Goal: Task Accomplishment & Management: Use online tool/utility

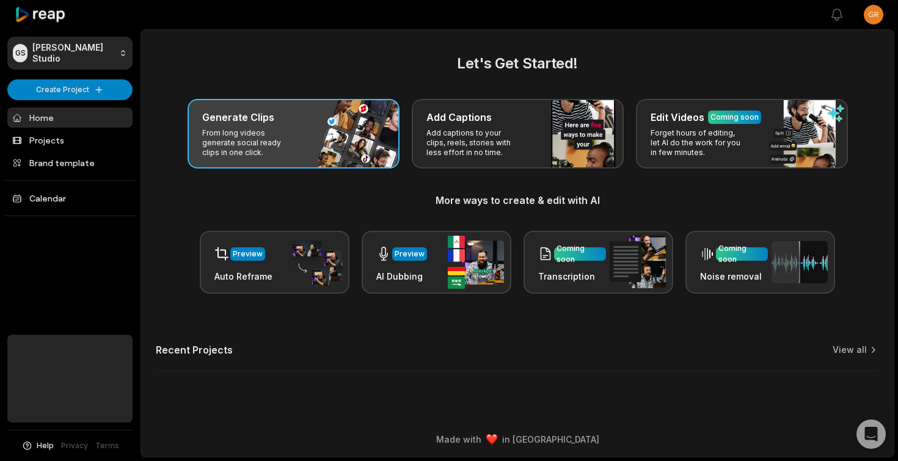
click at [269, 130] on p "From long videos generate social ready clips in one click." at bounding box center [249, 142] width 95 height 29
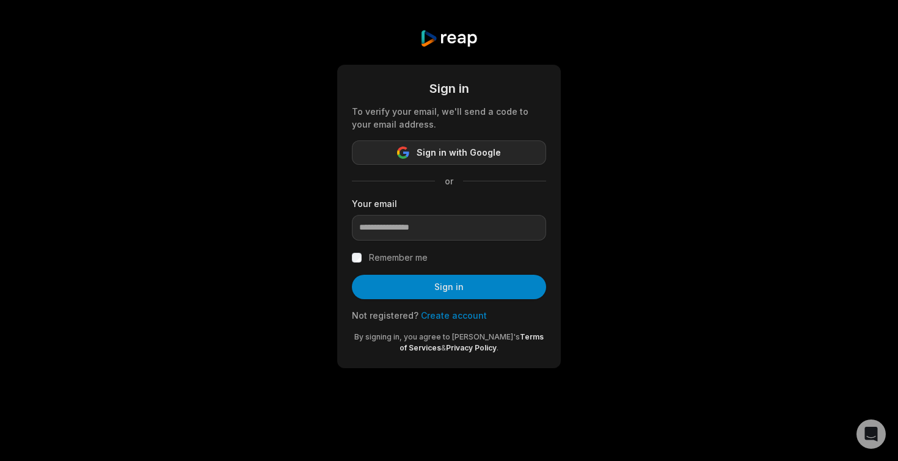
click at [442, 153] on span "Sign in with Google" at bounding box center [459, 152] width 84 height 15
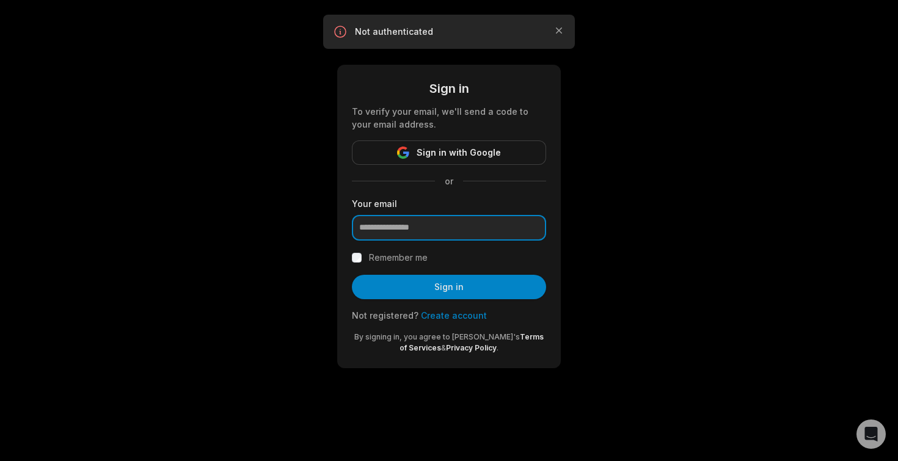
click at [410, 230] on input "email" at bounding box center [449, 228] width 194 height 26
type input "**********"
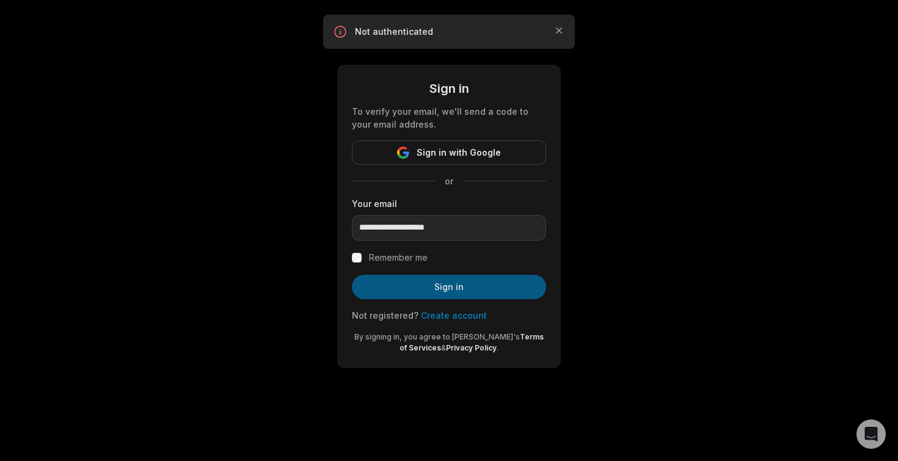
click at [434, 287] on button "Sign in" at bounding box center [449, 287] width 194 height 24
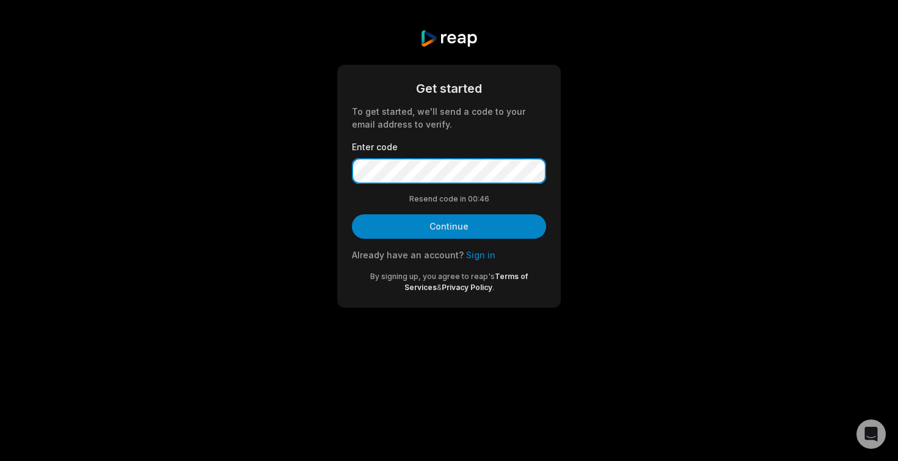
click at [352, 214] on button "Continue" at bounding box center [449, 226] width 194 height 24
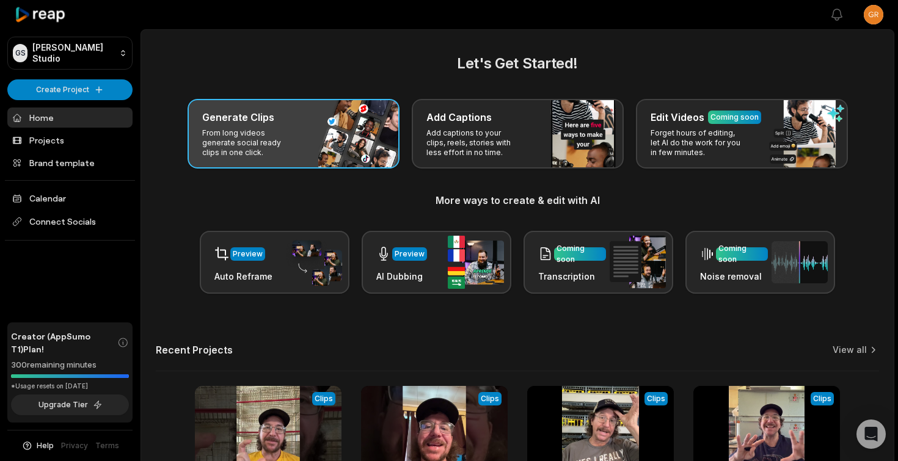
click at [264, 120] on h3 "Generate Clips" at bounding box center [238, 117] width 72 height 15
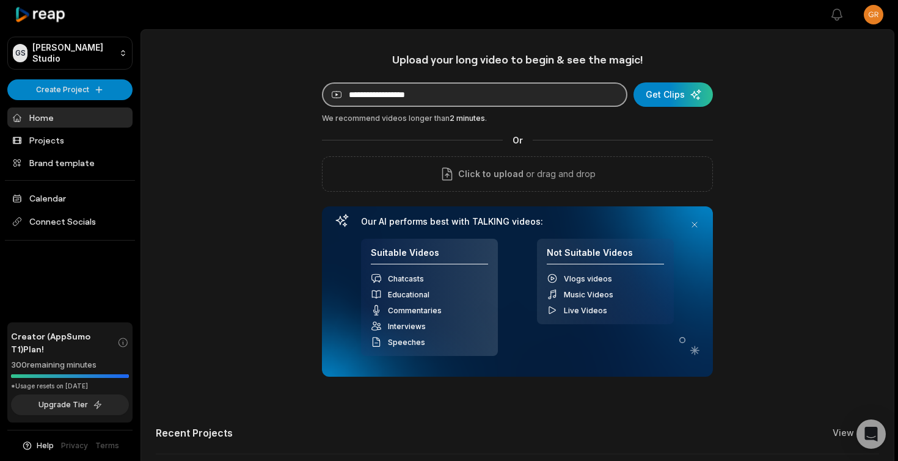
click at [434, 97] on input at bounding box center [474, 94] width 305 height 24
paste input "**********"
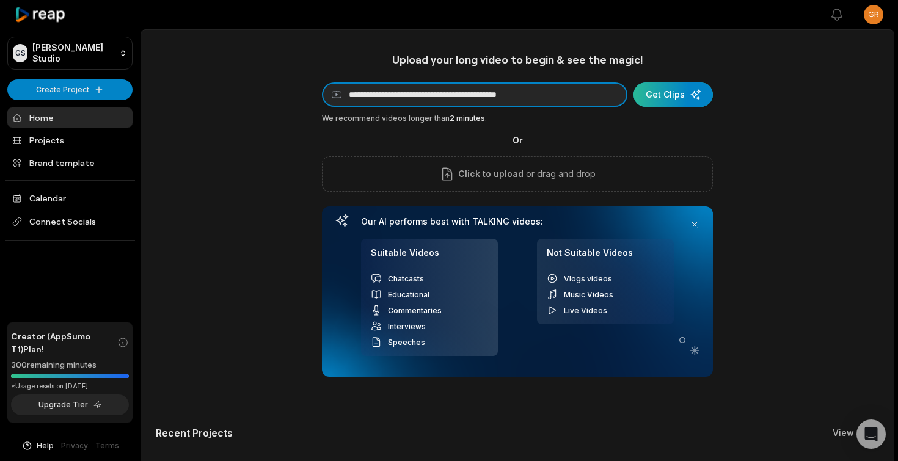
type input "**********"
click at [677, 98] on div "submit" at bounding box center [673, 94] width 79 height 24
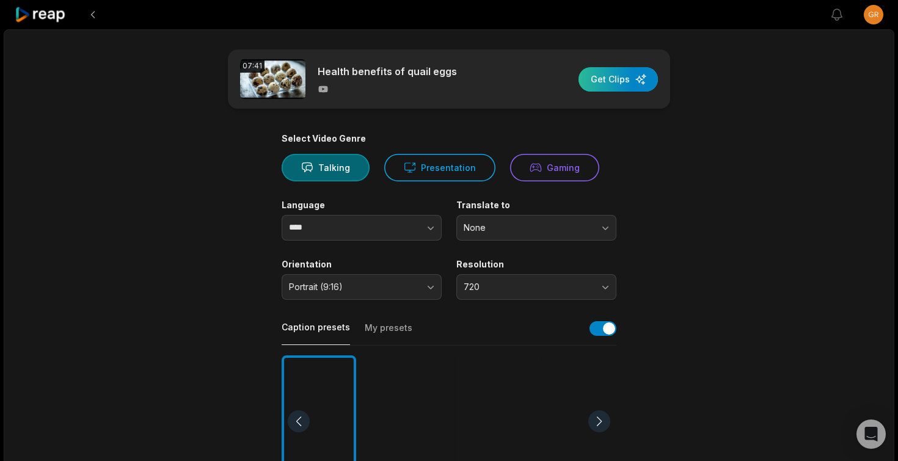
click at [621, 79] on div "button" at bounding box center [618, 79] width 79 height 24
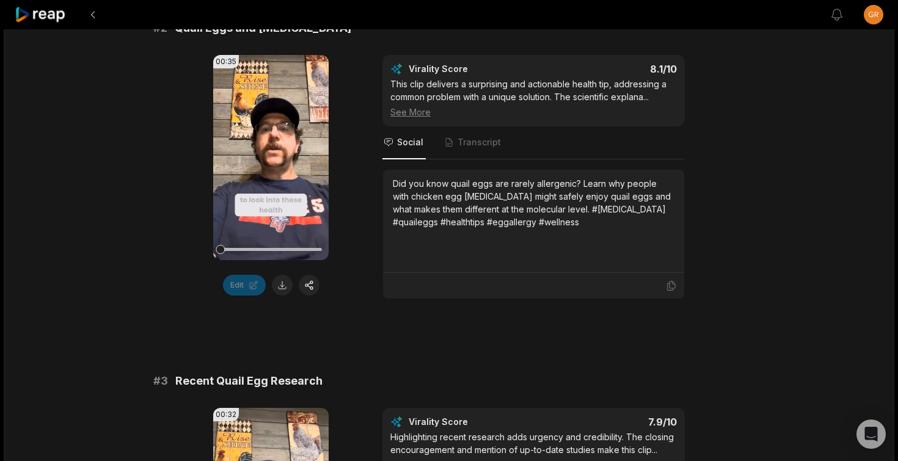
scroll to position [541, 0]
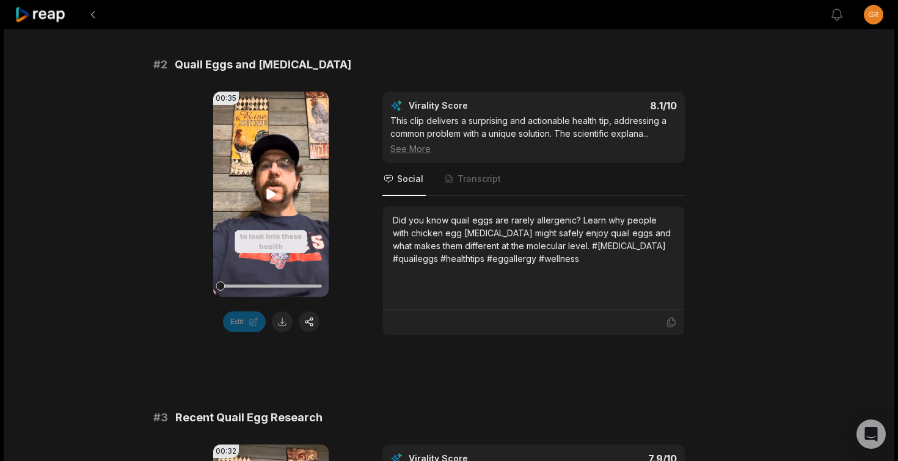
click at [269, 191] on icon at bounding box center [270, 194] width 9 height 10
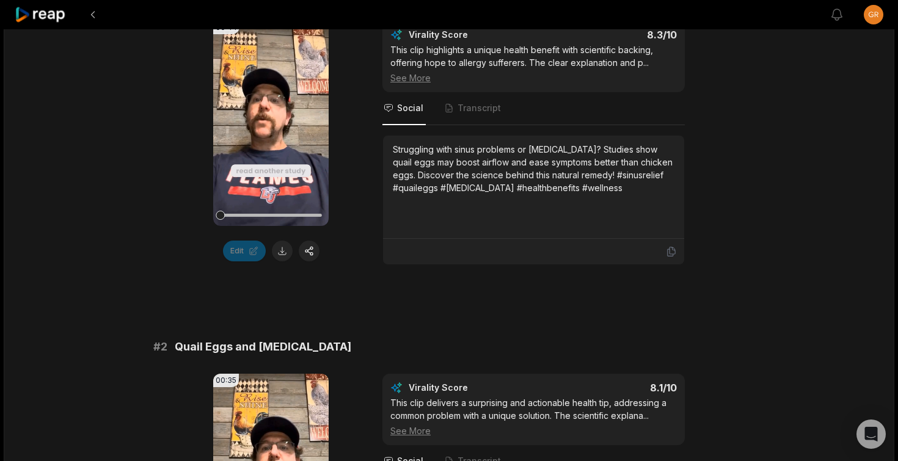
scroll to position [268, 0]
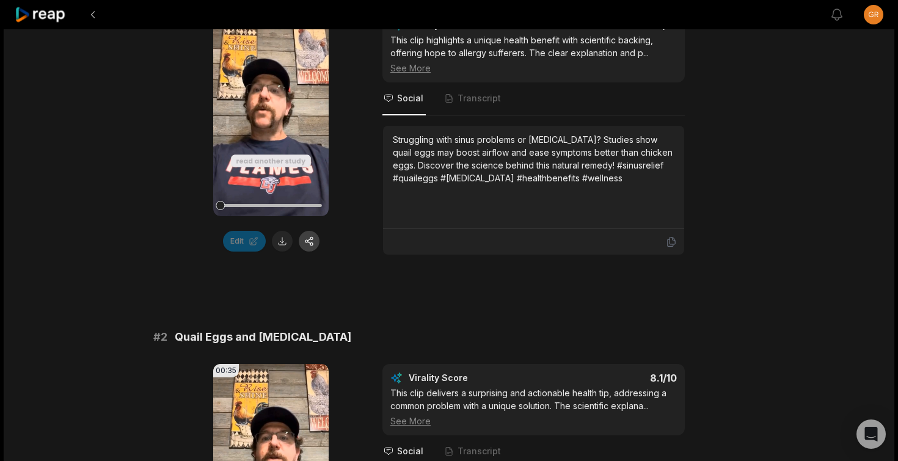
click at [310, 244] on button "button" at bounding box center [309, 241] width 21 height 21
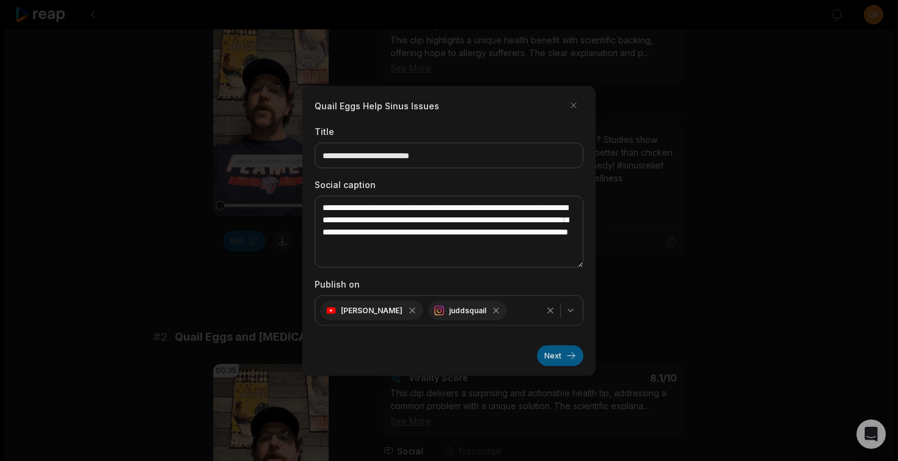
click at [557, 358] on button "Next" at bounding box center [560, 355] width 46 height 21
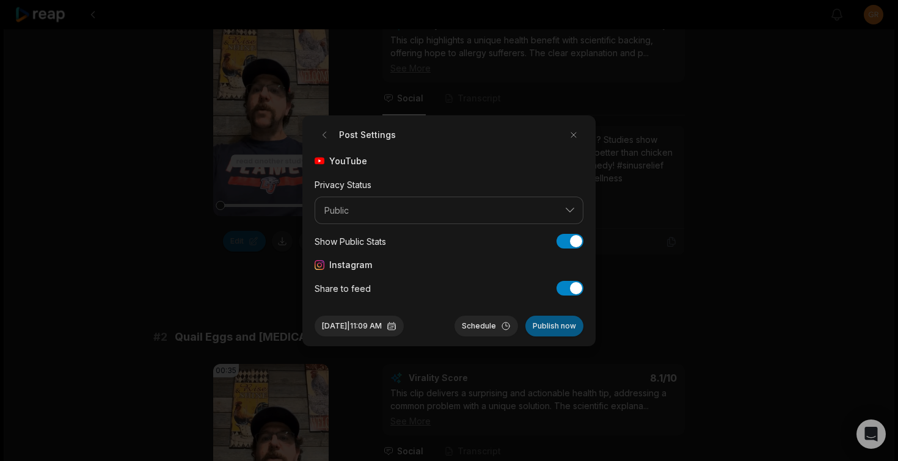
click at [557, 326] on button "Publish now" at bounding box center [554, 326] width 58 height 21
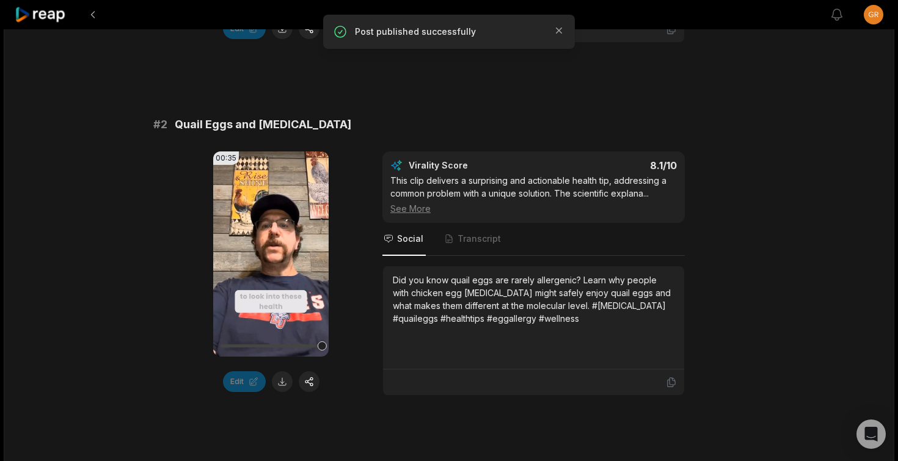
scroll to position [502, 0]
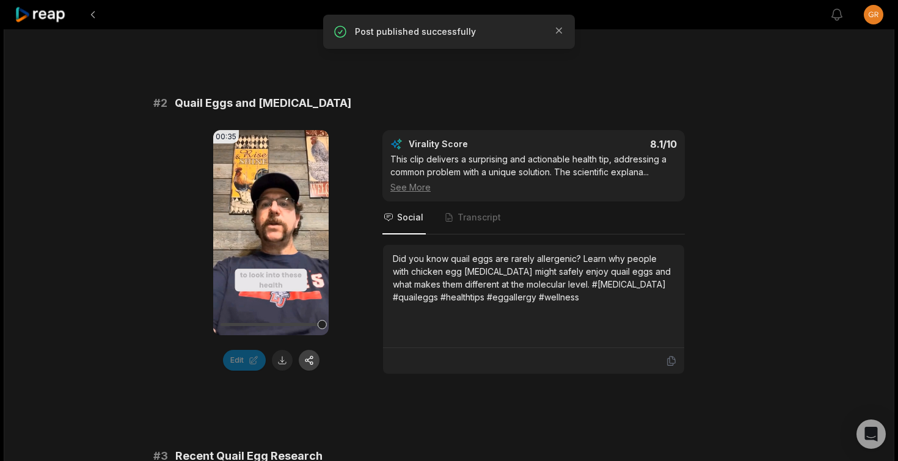
click at [310, 362] on button "button" at bounding box center [309, 360] width 21 height 21
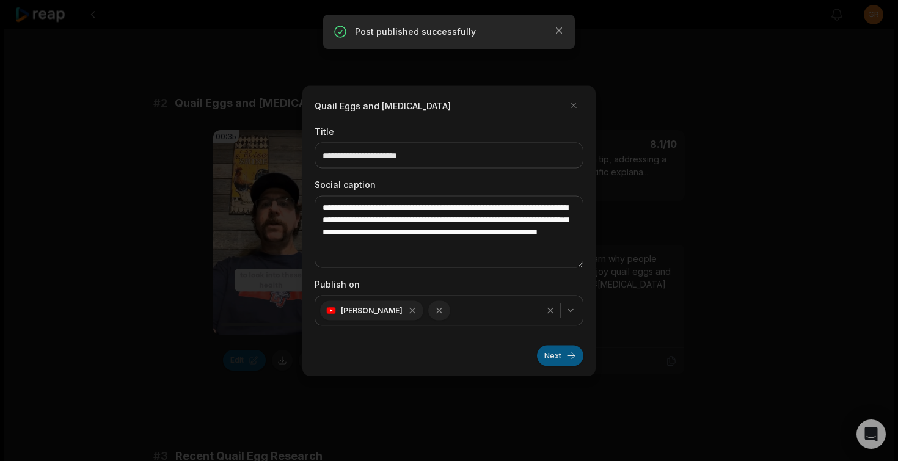
click at [554, 360] on button "Next" at bounding box center [560, 355] width 46 height 21
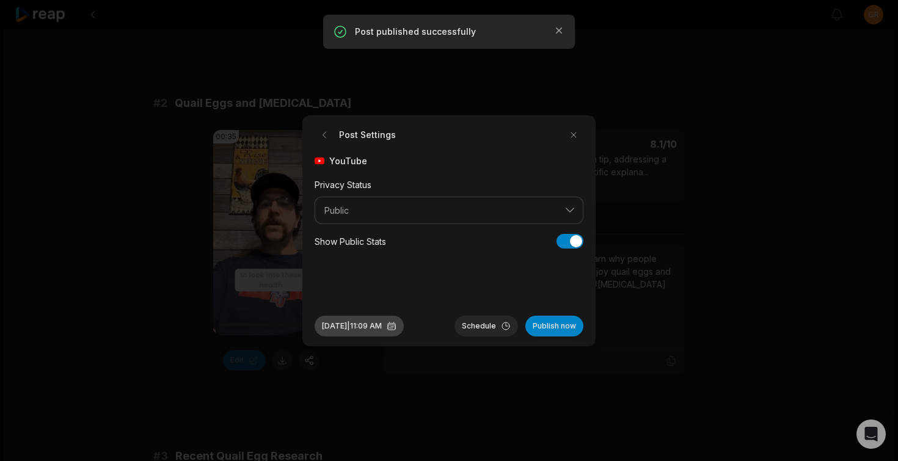
click at [356, 329] on button "[DATE] 11:09 AM" at bounding box center [359, 326] width 89 height 21
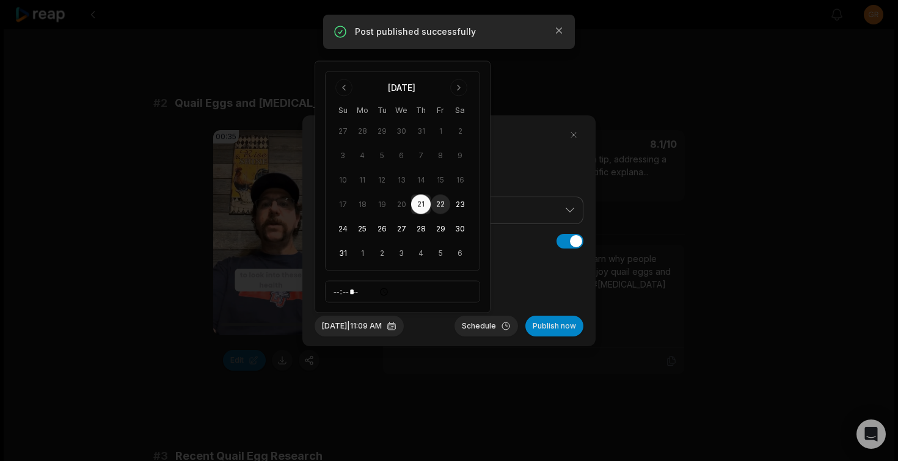
click at [441, 206] on button "22" at bounding box center [441, 205] width 20 height 20
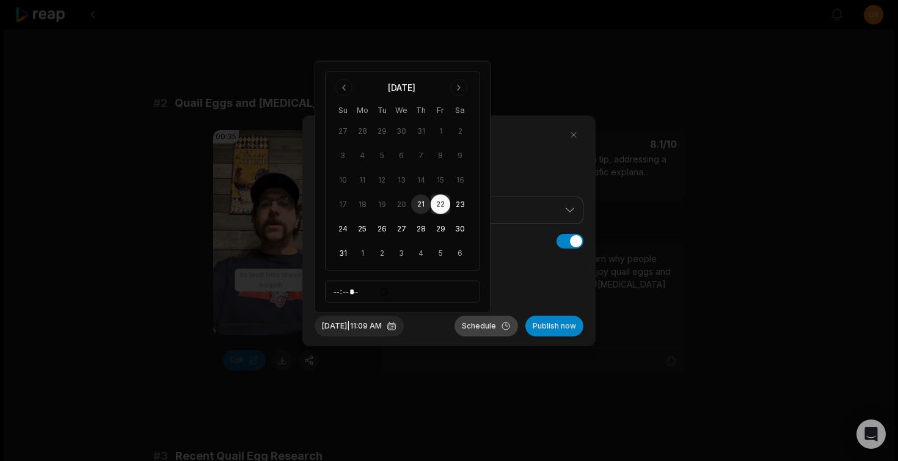
click at [485, 326] on button "Schedule" at bounding box center [487, 326] width 64 height 21
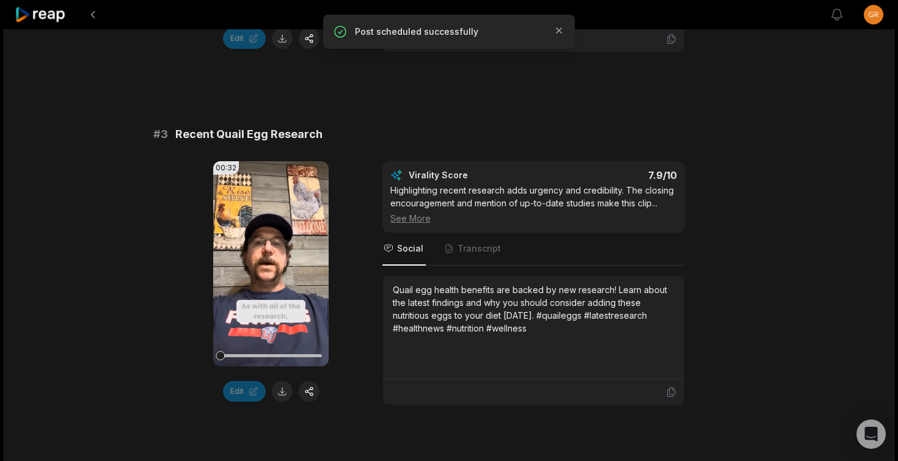
scroll to position [826, 0]
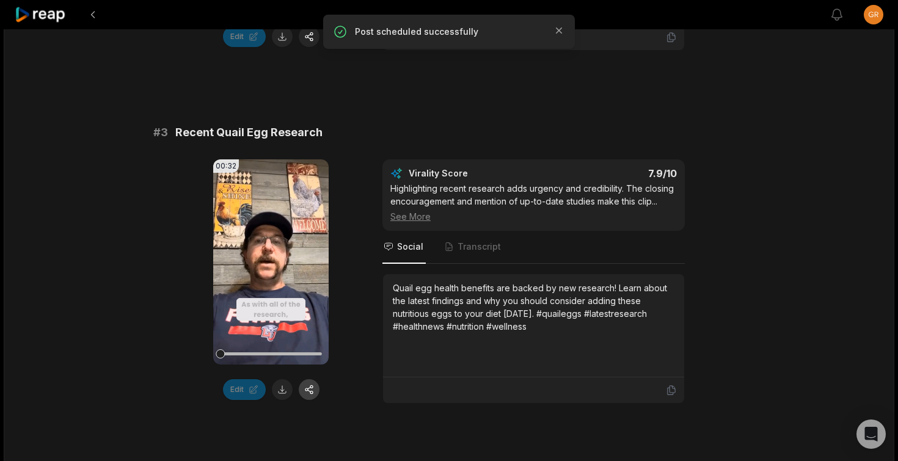
click at [315, 389] on button "button" at bounding box center [309, 389] width 21 height 21
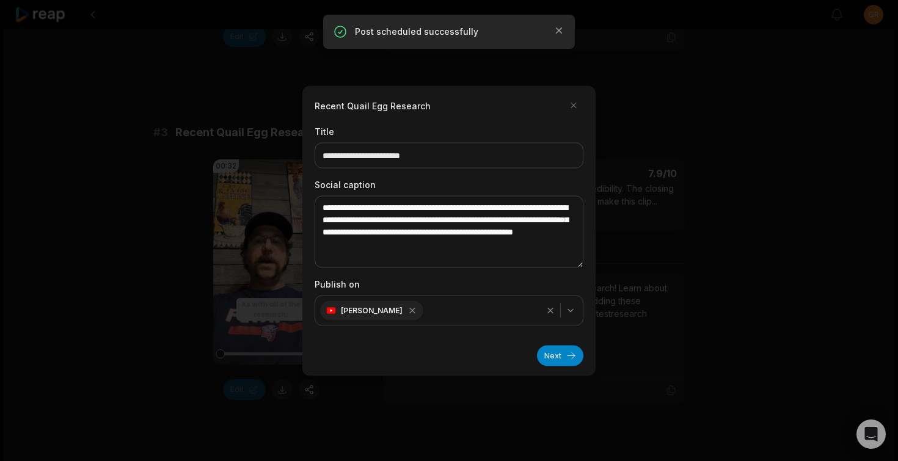
click at [569, 314] on icon "button" at bounding box center [571, 310] width 10 height 10
click at [564, 358] on button "Next" at bounding box center [560, 355] width 46 height 21
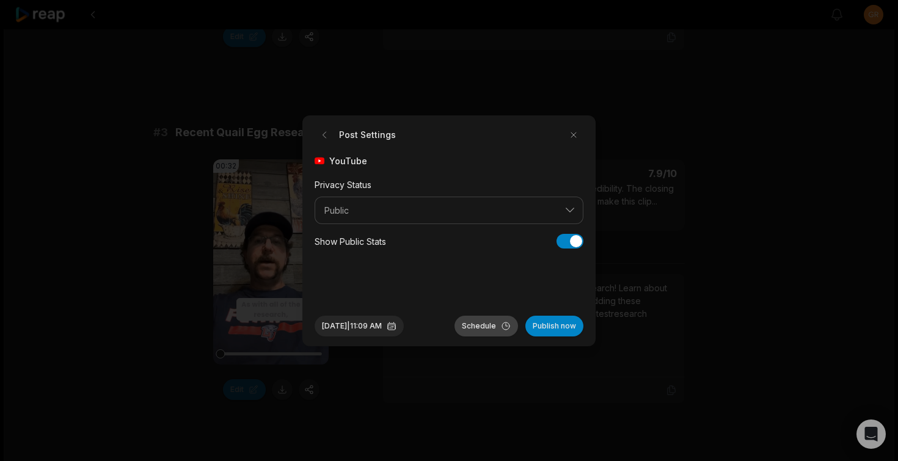
click at [492, 324] on button "Schedule" at bounding box center [487, 326] width 64 height 21
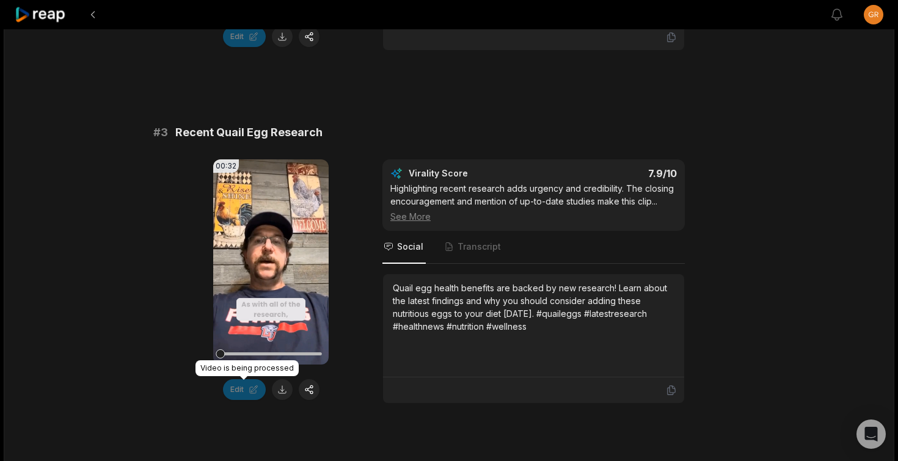
scroll to position [728, 0]
click at [243, 392] on button "Edit" at bounding box center [244, 389] width 43 height 21
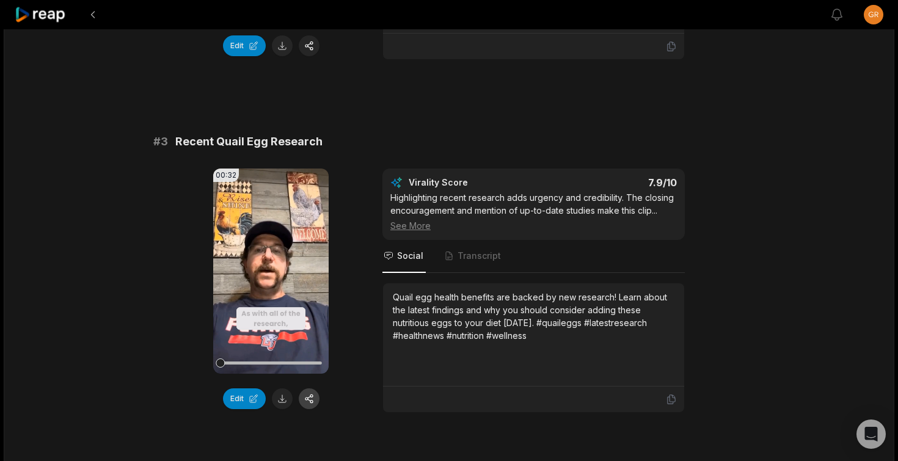
scroll to position [766, 0]
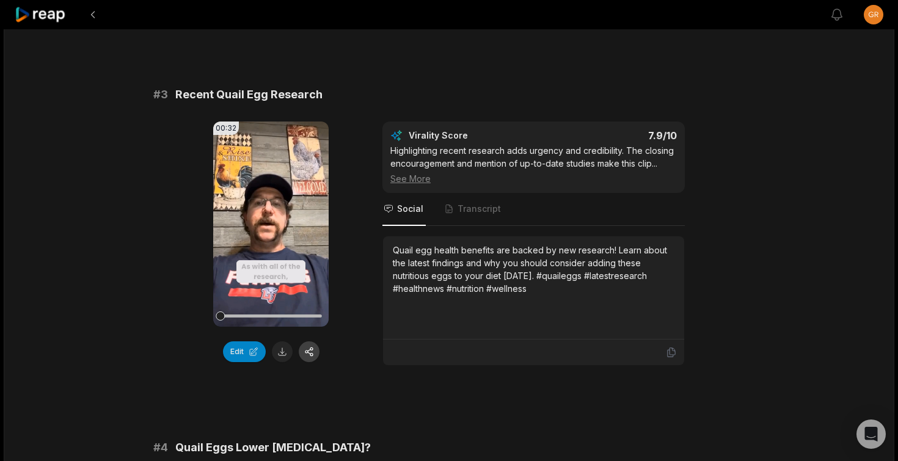
click at [313, 352] on button "button" at bounding box center [309, 352] width 21 height 21
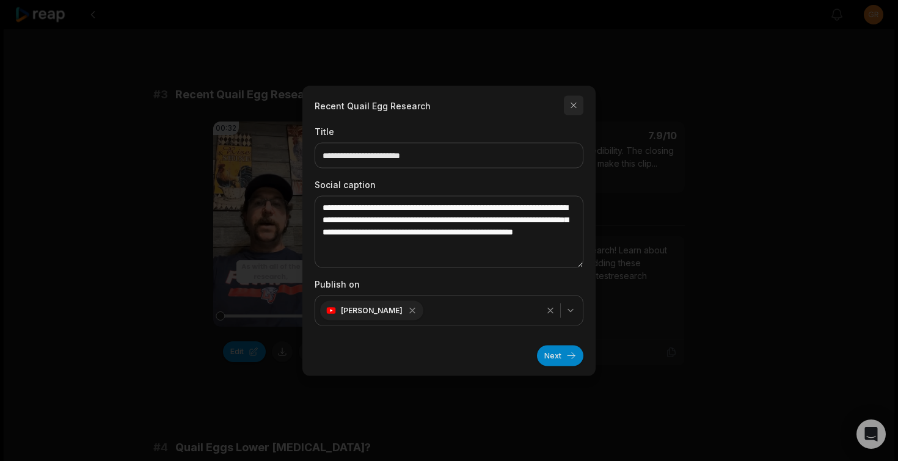
click at [571, 109] on button "button" at bounding box center [574, 105] width 20 height 20
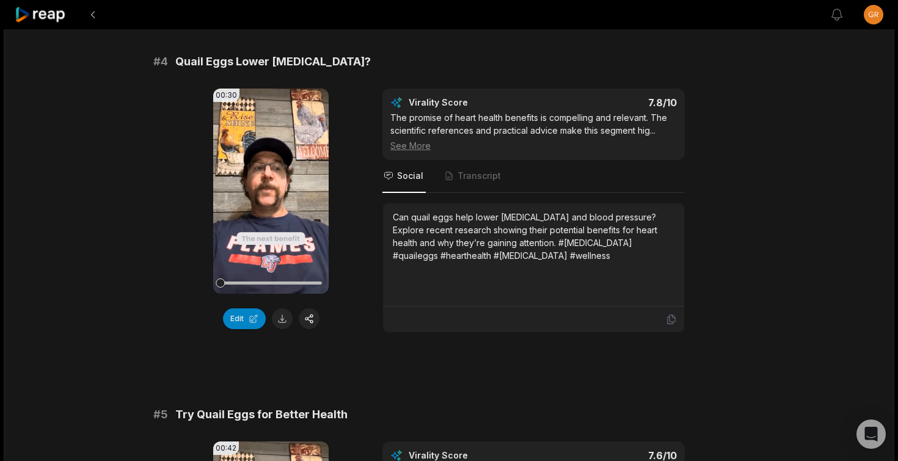
scroll to position [1169, 0]
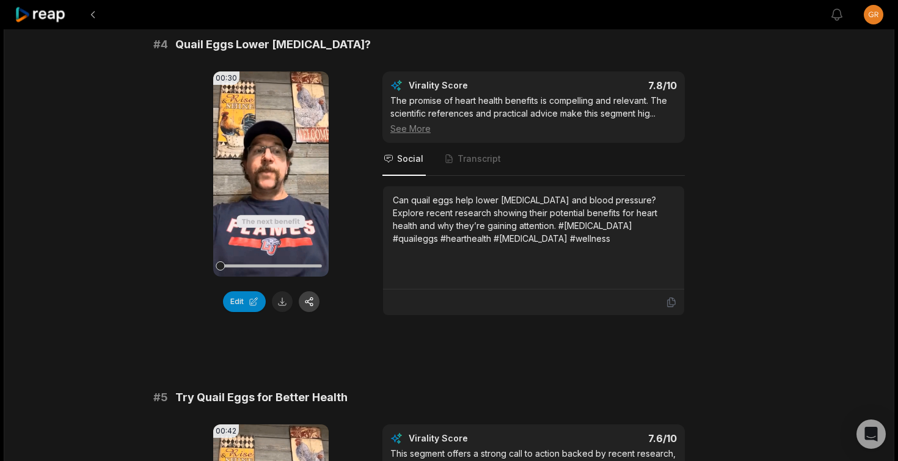
click at [309, 302] on button "button" at bounding box center [309, 301] width 21 height 21
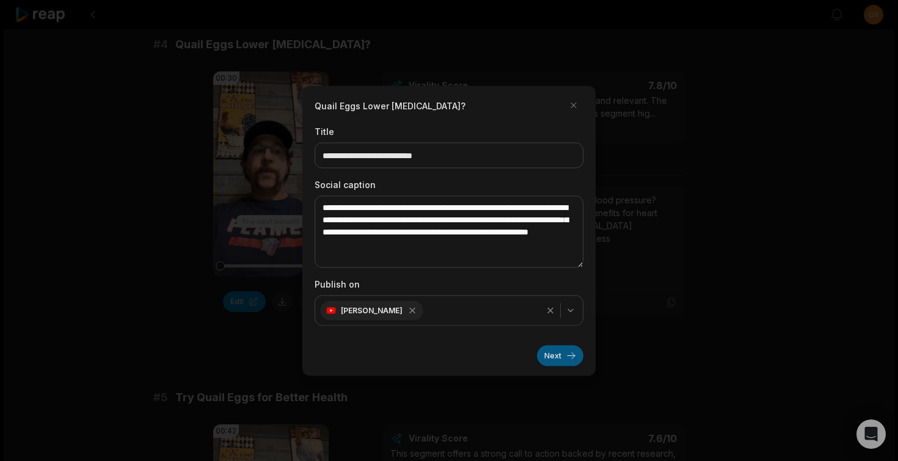
click at [557, 357] on button "Next" at bounding box center [560, 355] width 46 height 21
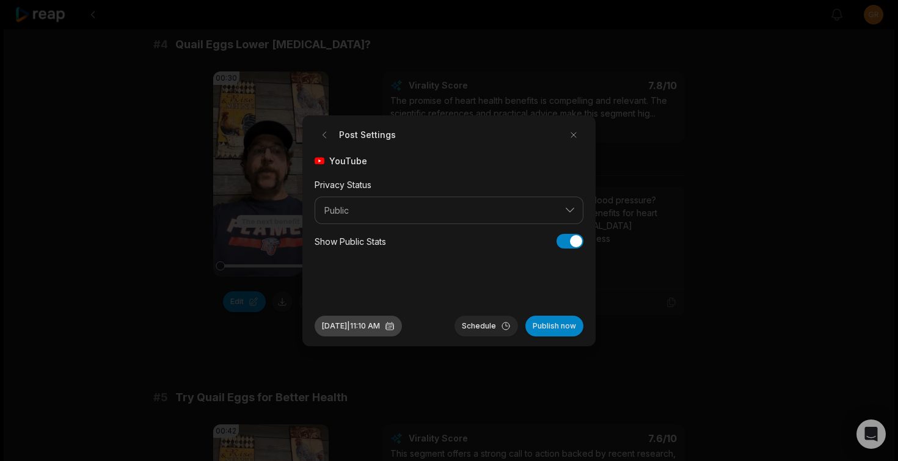
click at [337, 322] on button "Aug 21, 2025 | 11:10 AM" at bounding box center [358, 326] width 87 height 21
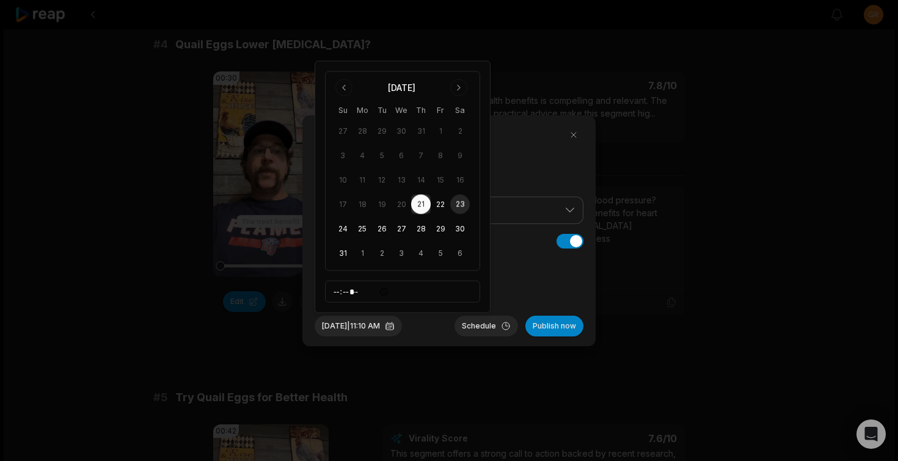
click at [461, 206] on button "23" at bounding box center [460, 205] width 20 height 20
click at [492, 327] on button "Schedule" at bounding box center [487, 326] width 64 height 21
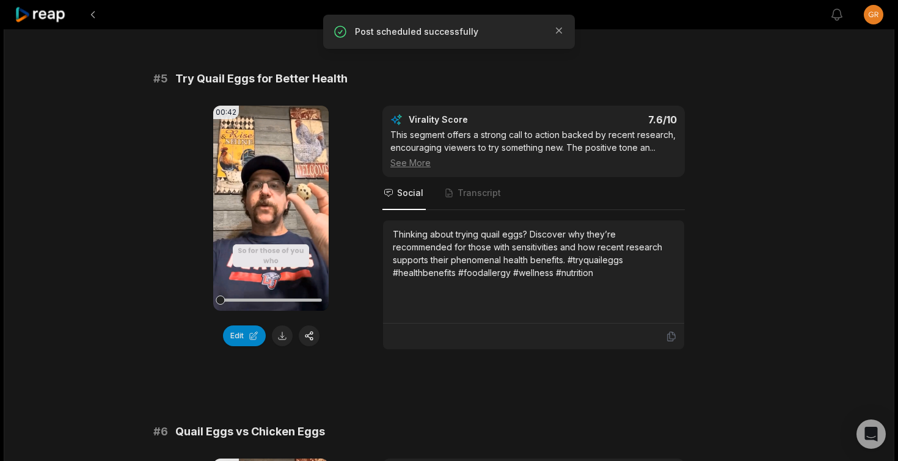
scroll to position [1493, 0]
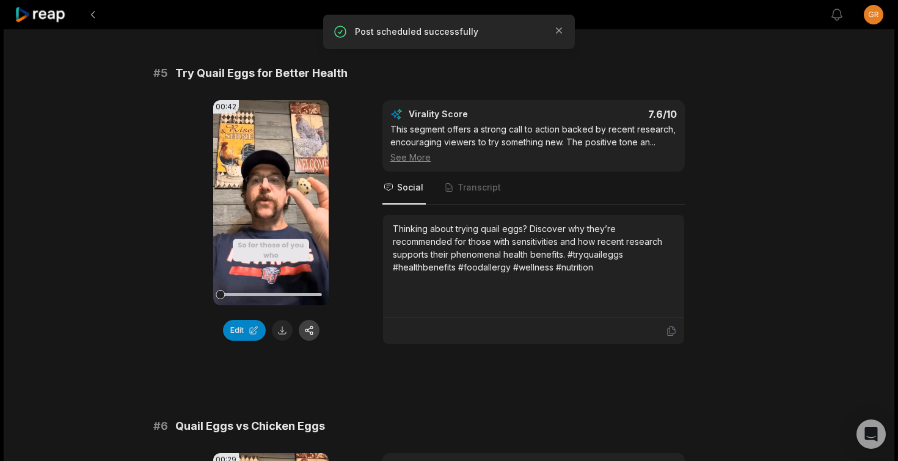
click at [310, 335] on button "button" at bounding box center [309, 330] width 21 height 21
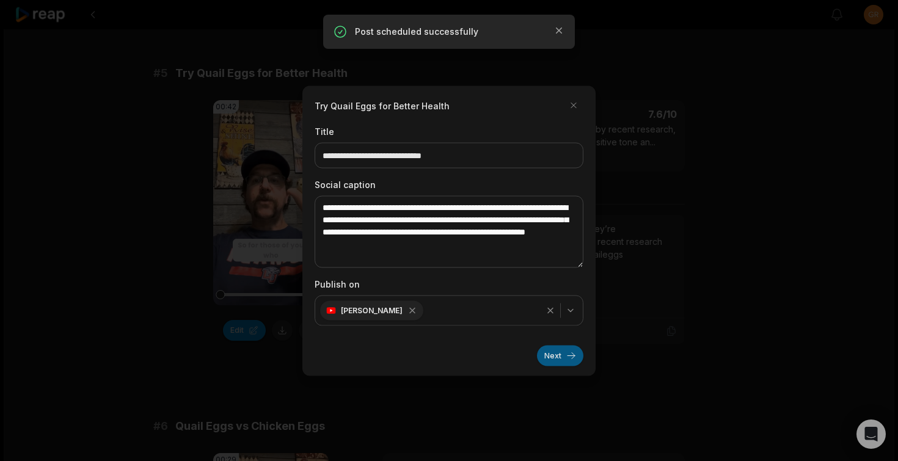
click at [554, 359] on button "Next" at bounding box center [560, 355] width 46 height 21
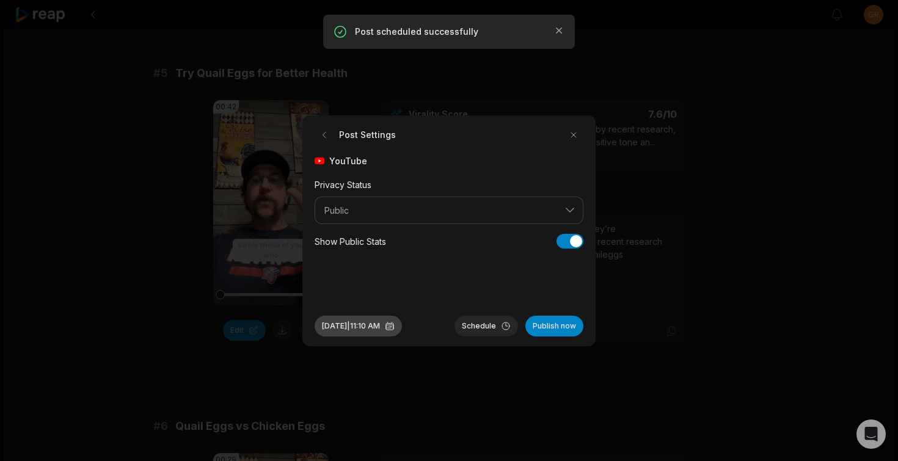
click at [378, 331] on button "Aug 21, 2025 | 11:10 AM" at bounding box center [358, 326] width 87 height 21
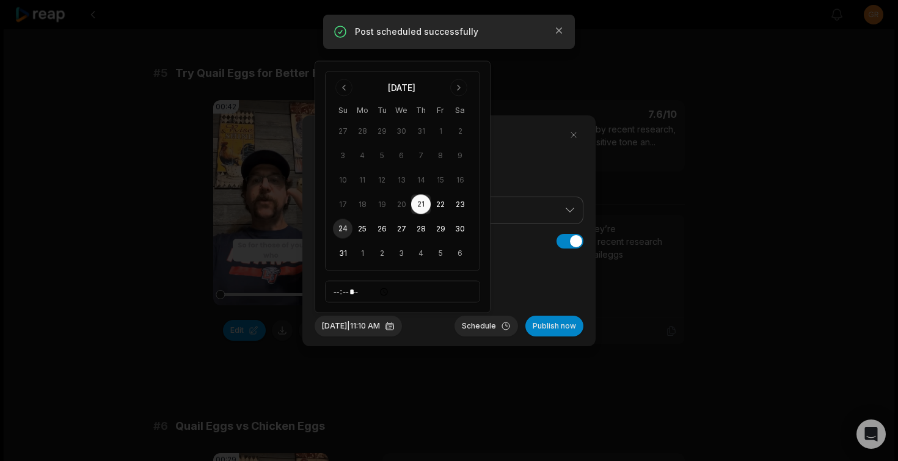
click at [342, 231] on button "24" at bounding box center [343, 229] width 20 height 20
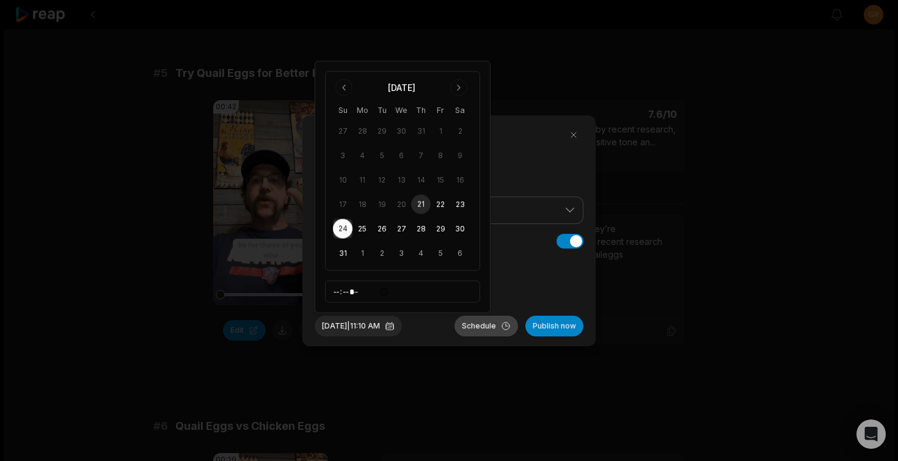
click at [483, 329] on button "Schedule" at bounding box center [487, 326] width 64 height 21
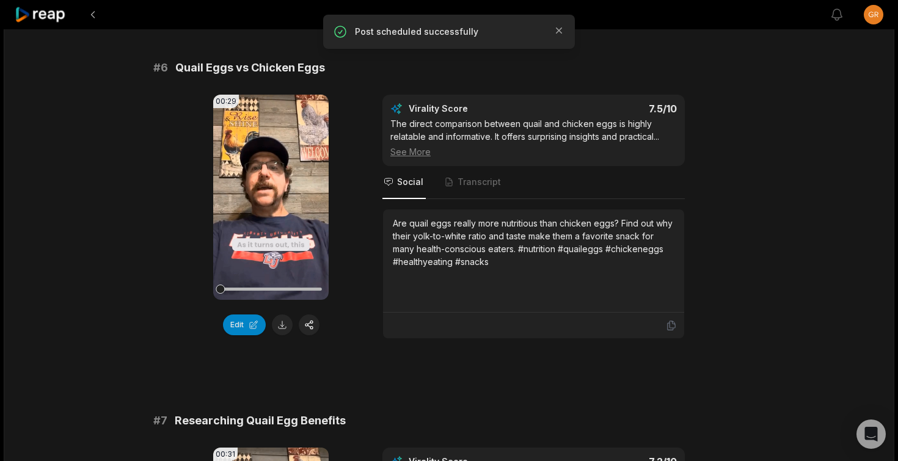
scroll to position [1873, 0]
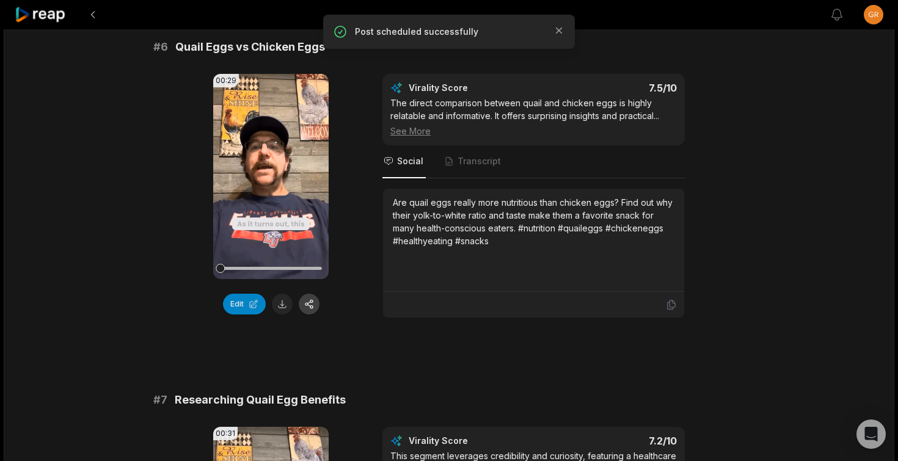
click at [310, 305] on button "button" at bounding box center [309, 304] width 21 height 21
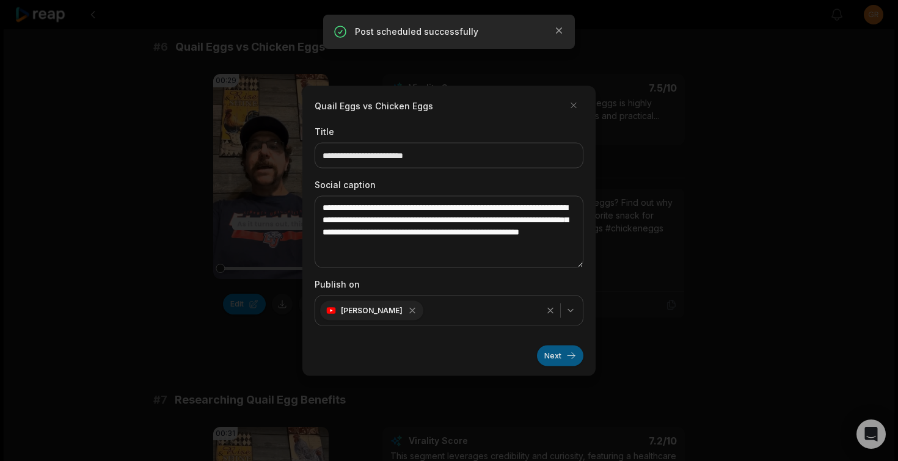
click at [566, 359] on button "Next" at bounding box center [560, 355] width 46 height 21
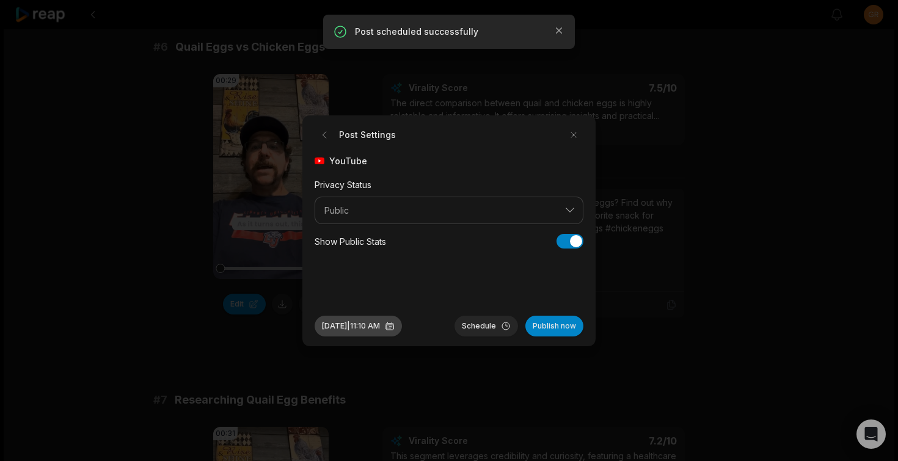
click at [369, 323] on button "Aug 21, 2025 | 11:10 AM" at bounding box center [358, 326] width 87 height 21
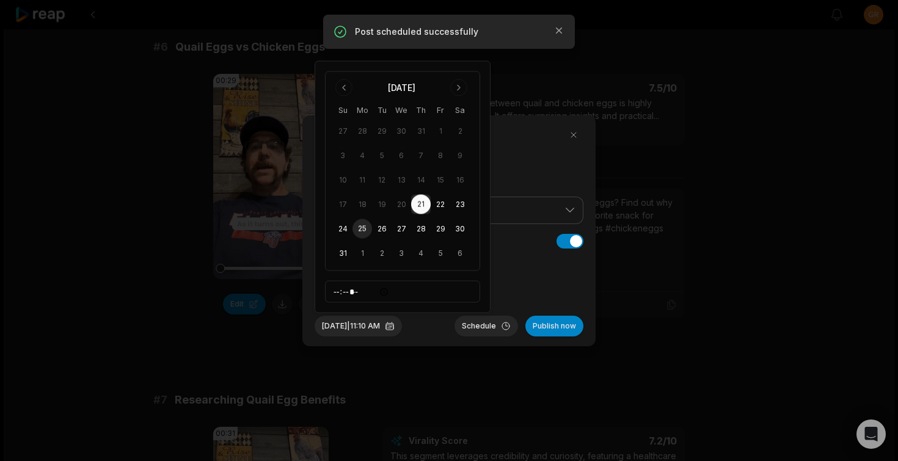
click at [365, 227] on button "25" at bounding box center [363, 229] width 20 height 20
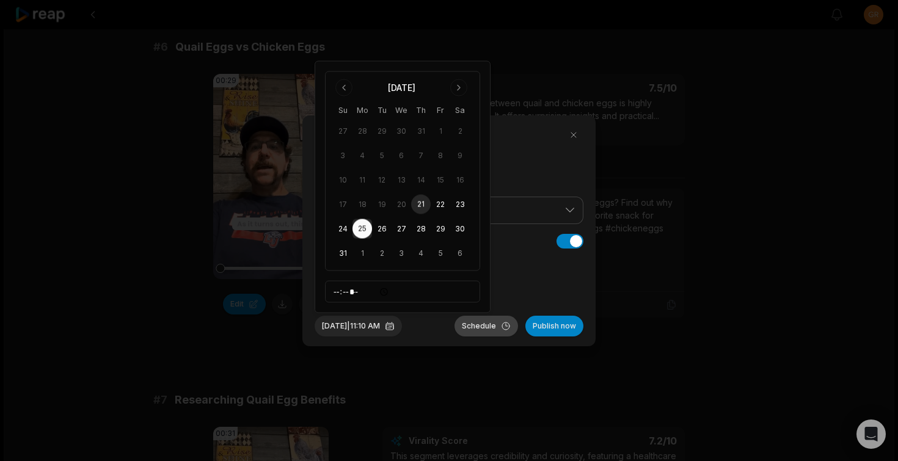
click at [480, 326] on button "Schedule" at bounding box center [487, 326] width 64 height 21
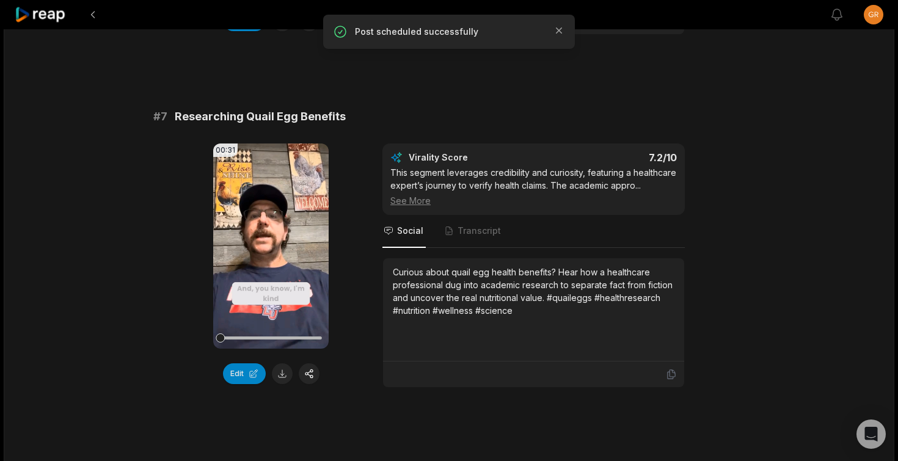
scroll to position [2181, 0]
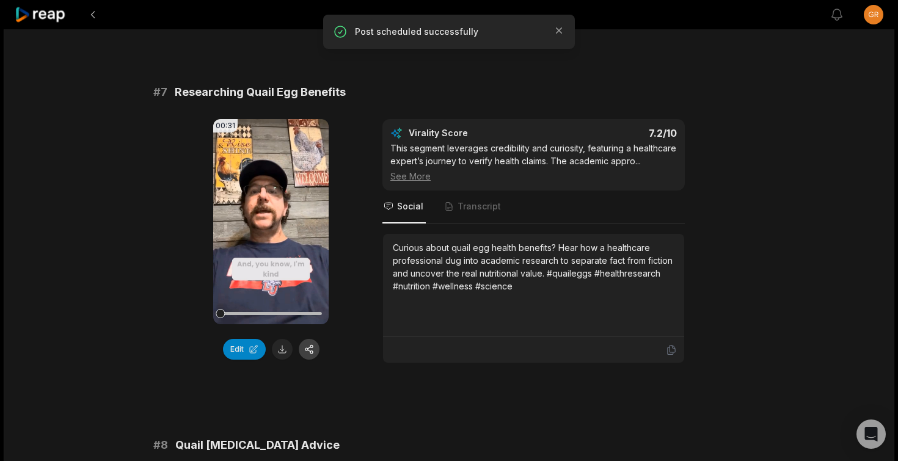
click at [312, 350] on button "button" at bounding box center [309, 349] width 21 height 21
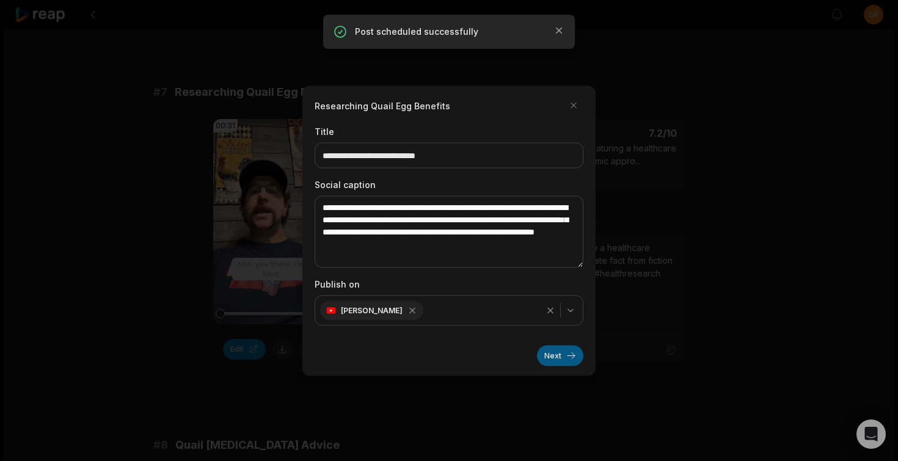
click at [557, 354] on button "Next" at bounding box center [560, 355] width 46 height 21
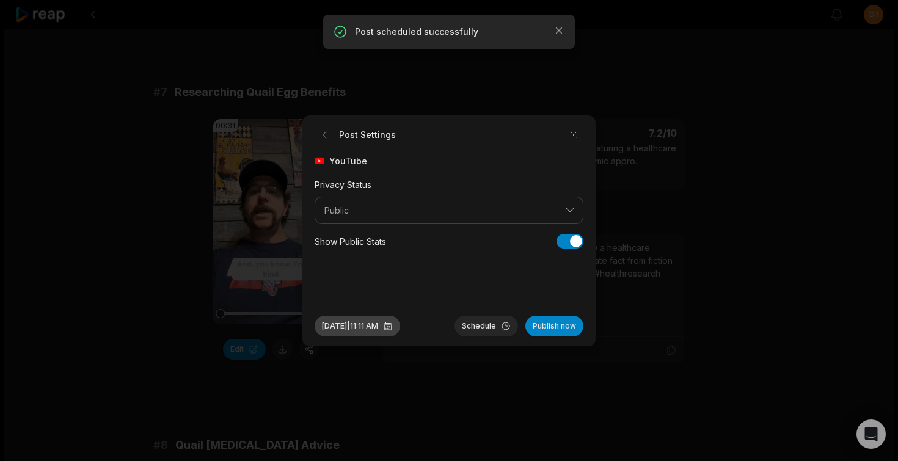
click at [373, 327] on button "Aug 21, 2025 | 11:11 AM" at bounding box center [358, 326] width 86 height 21
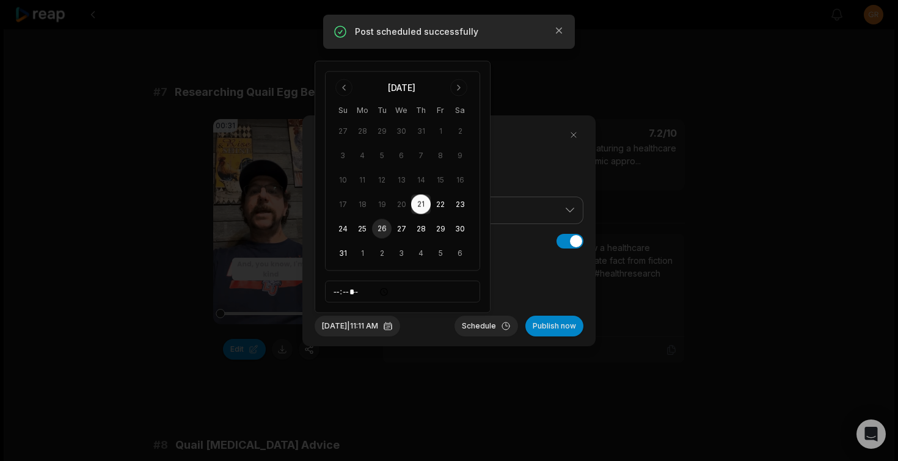
click at [381, 227] on button "26" at bounding box center [382, 229] width 20 height 20
click at [491, 323] on button "Schedule" at bounding box center [487, 326] width 64 height 21
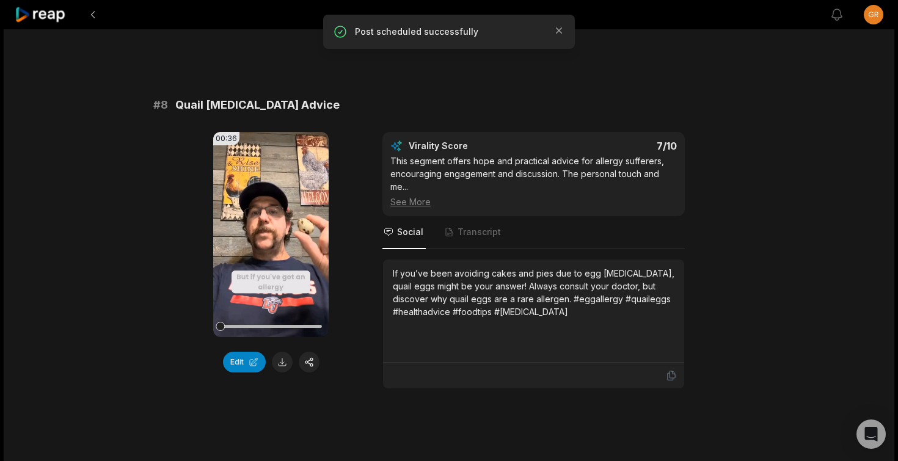
scroll to position [2546, 0]
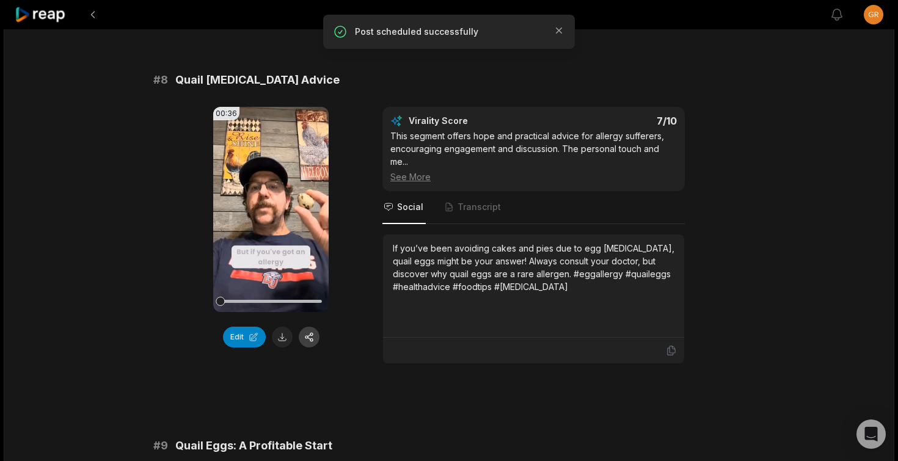
click at [309, 339] on button "button" at bounding box center [309, 337] width 21 height 21
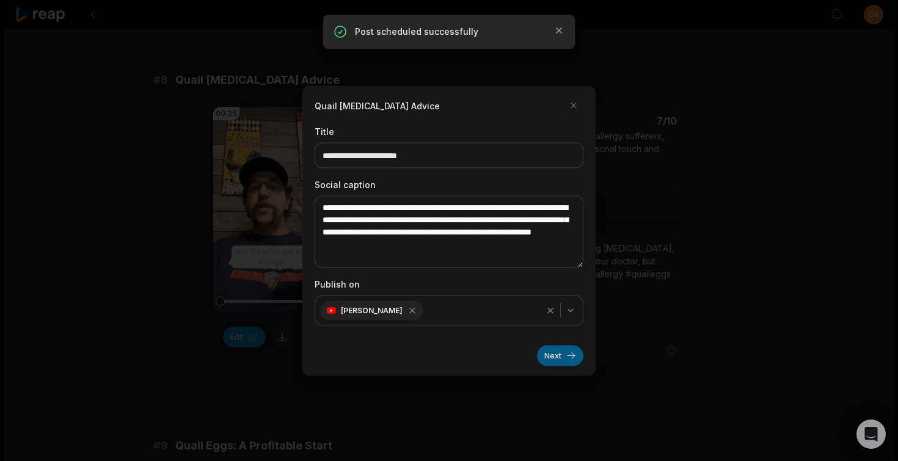
click at [571, 359] on button "Next" at bounding box center [560, 355] width 46 height 21
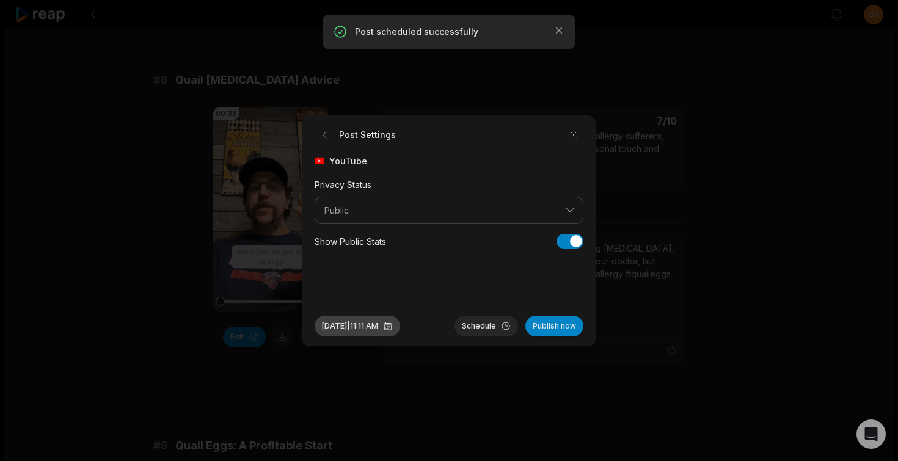
click at [392, 326] on button "Aug 21, 2025 | 11:11 AM" at bounding box center [358, 326] width 86 height 21
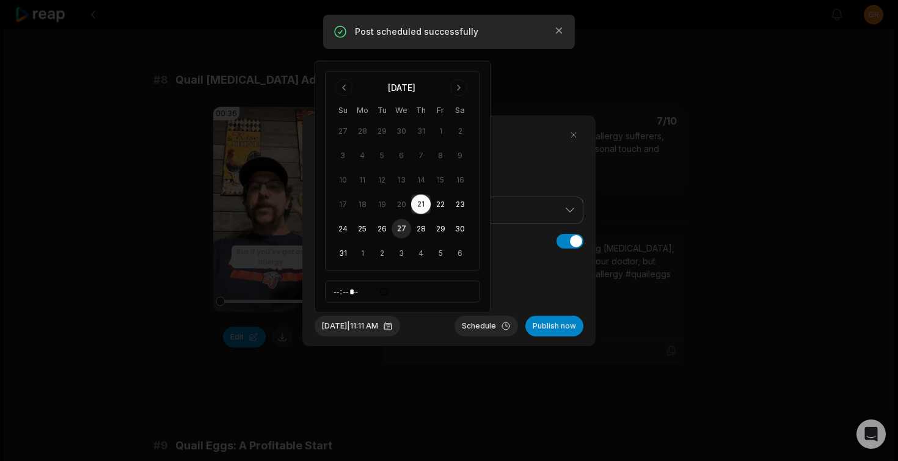
click at [401, 227] on button "27" at bounding box center [402, 229] width 20 height 20
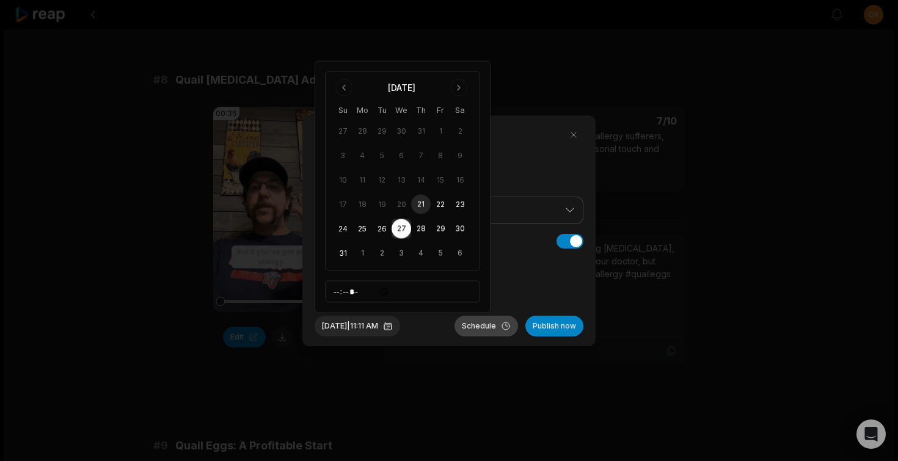
click at [493, 327] on button "Schedule" at bounding box center [487, 326] width 64 height 21
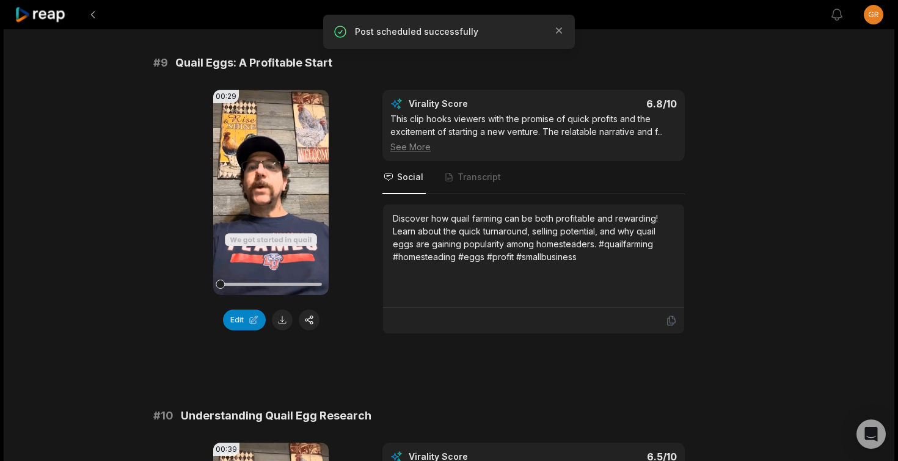
scroll to position [2931, 0]
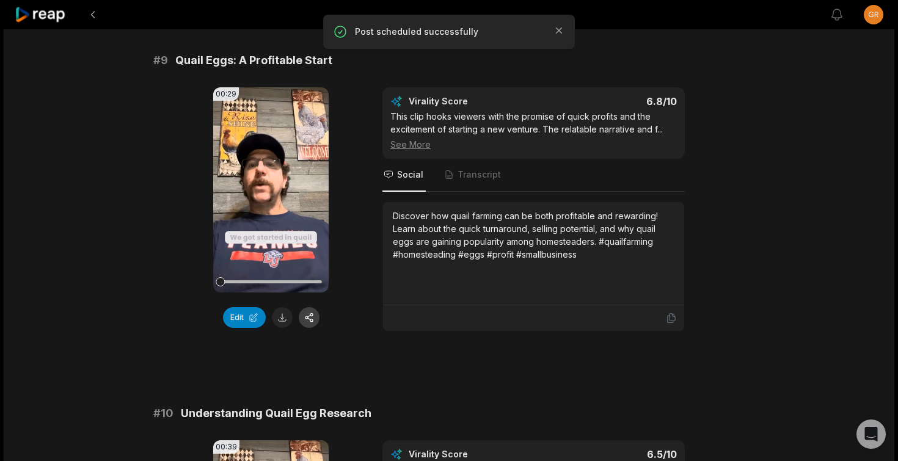
click at [312, 320] on button "button" at bounding box center [309, 317] width 21 height 21
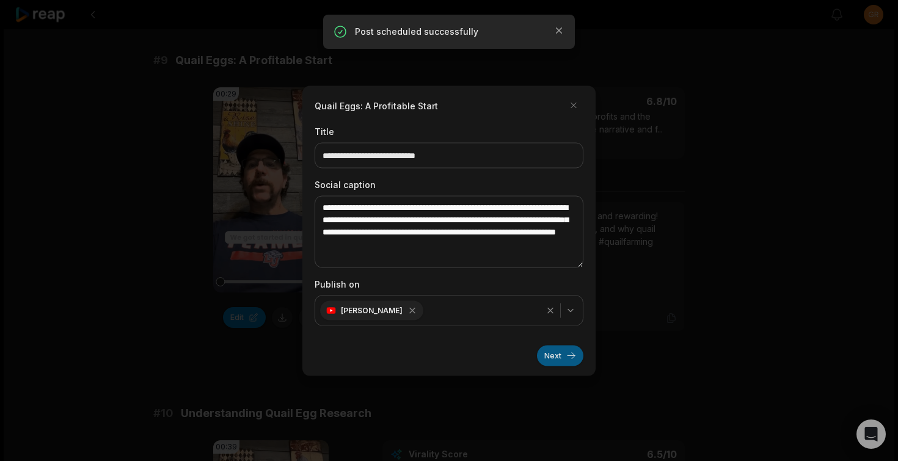
click at [567, 357] on button "Next" at bounding box center [560, 355] width 46 height 21
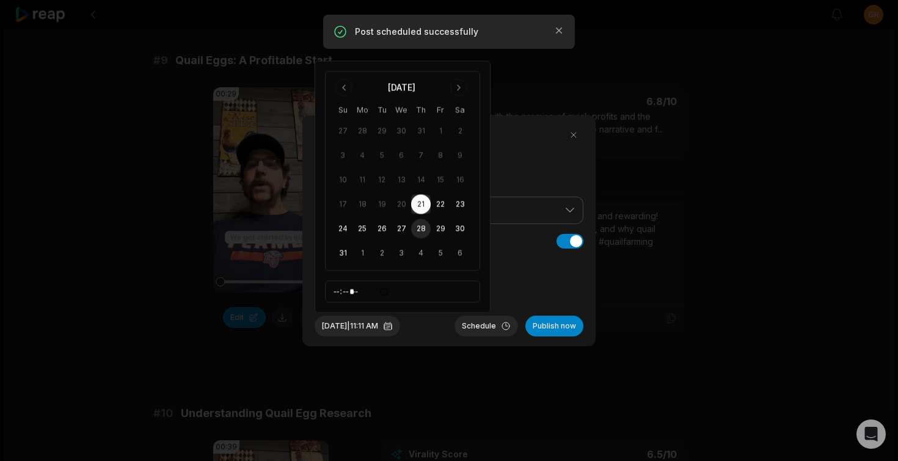
click at [425, 227] on button "28" at bounding box center [421, 229] width 20 height 20
click at [477, 326] on button "Schedule" at bounding box center [487, 326] width 64 height 21
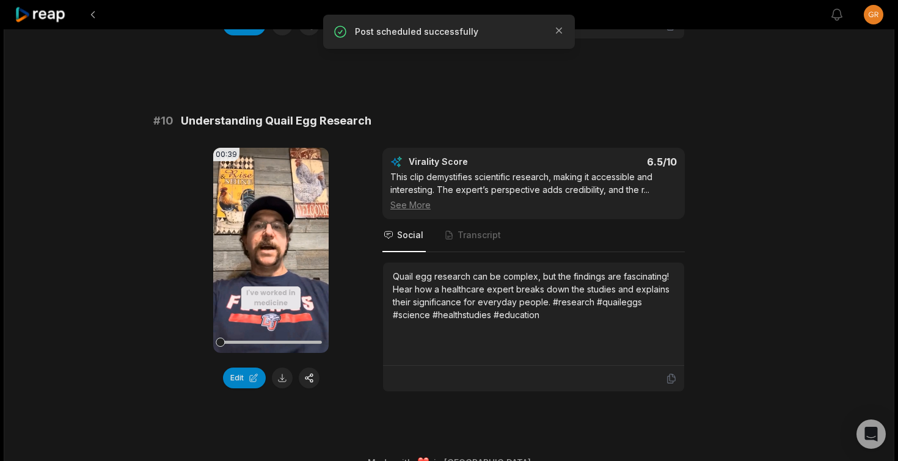
scroll to position [3247, 0]
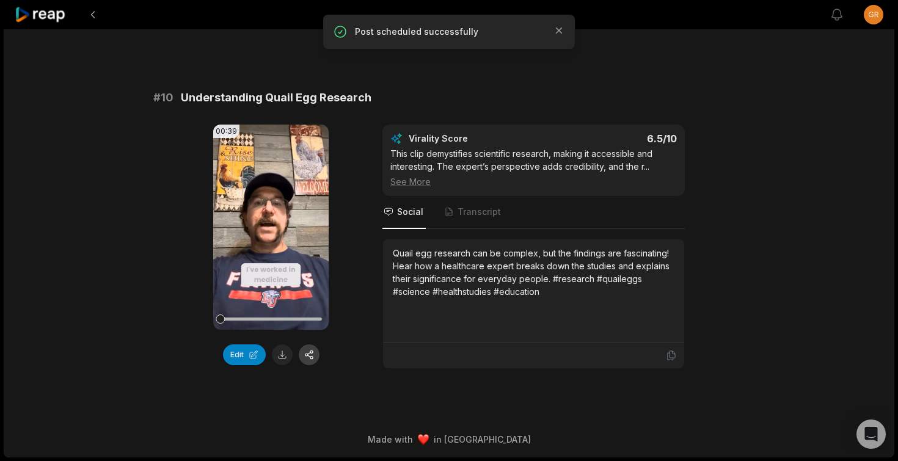
click at [311, 353] on button "button" at bounding box center [309, 355] width 21 height 21
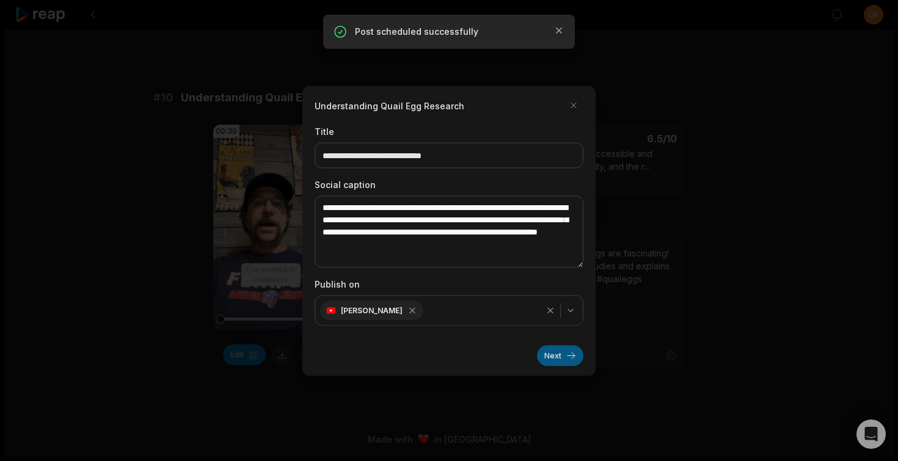
click at [552, 357] on button "Next" at bounding box center [560, 355] width 46 height 21
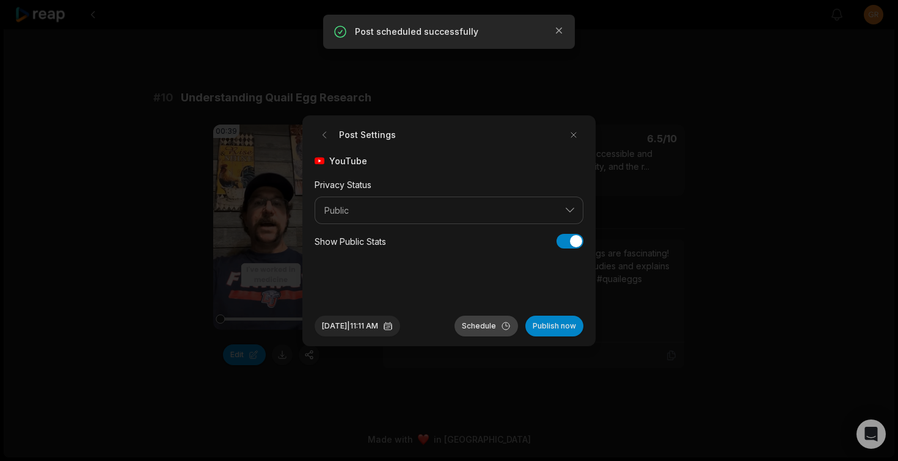
click at [475, 324] on button "Schedule" at bounding box center [487, 326] width 64 height 21
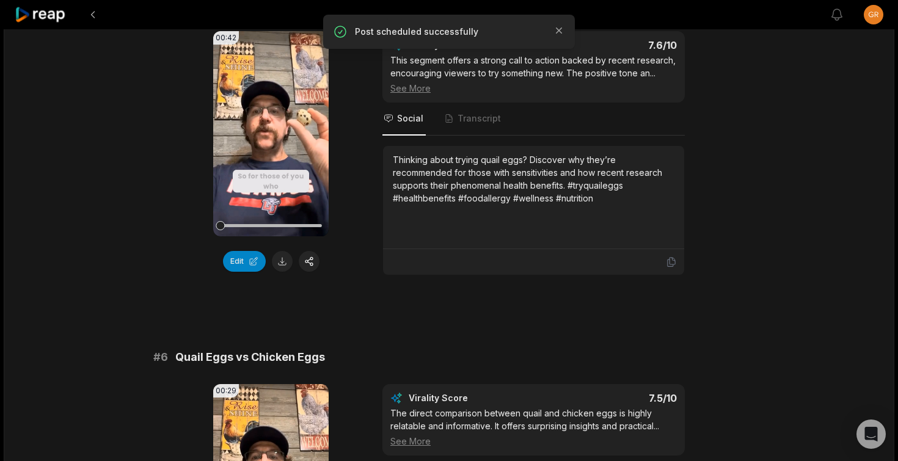
scroll to position [1471, 0]
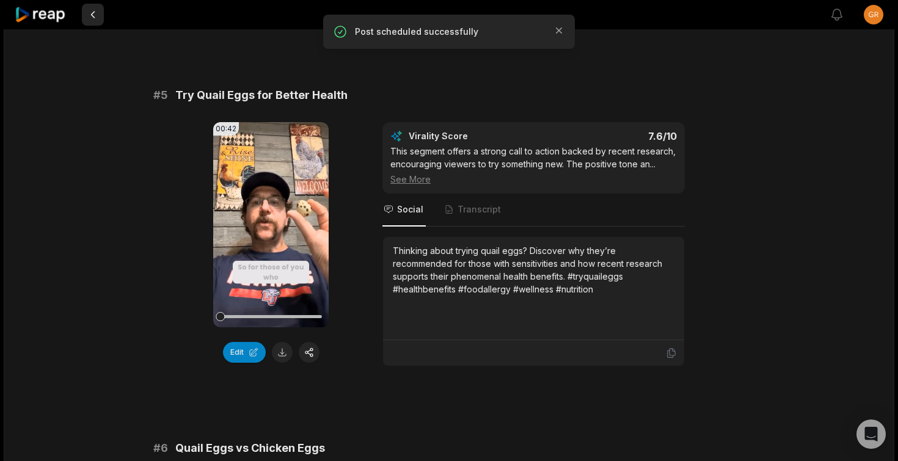
click at [96, 13] on button at bounding box center [93, 15] width 22 height 22
